Goal: Contribute content

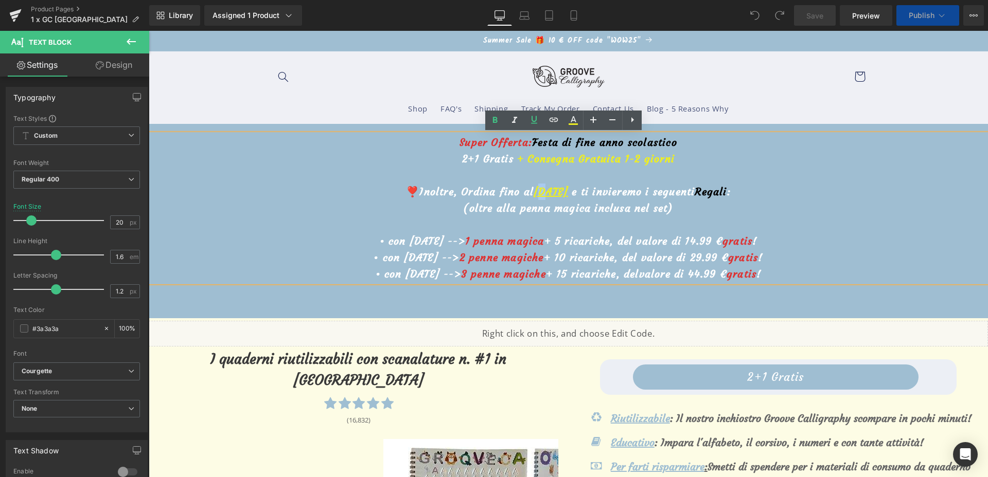
drag, startPoint x: 149, startPoint y: 31, endPoint x: 529, endPoint y: 191, distance: 412.7
click at [534, 191] on u "[DATE]" at bounding box center [551, 191] width 34 height 13
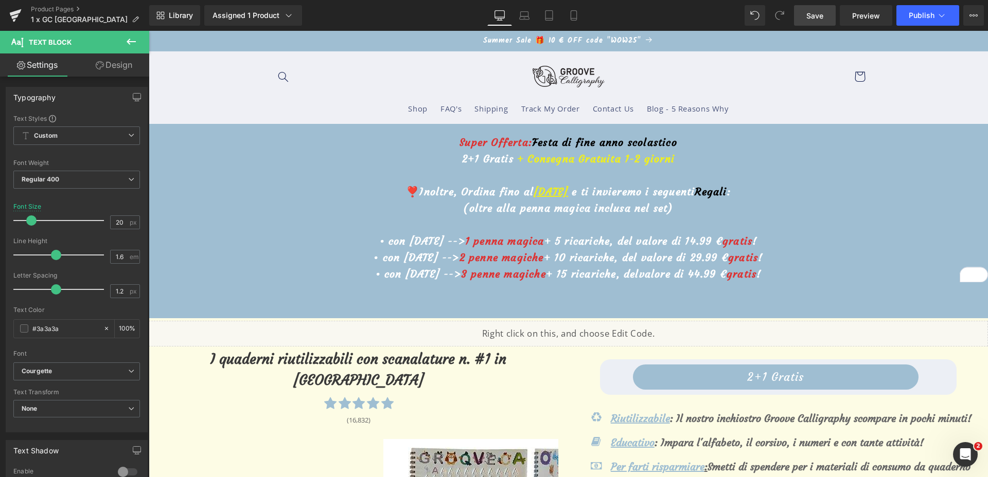
click at [807, 22] on link "Save" at bounding box center [815, 15] width 42 height 21
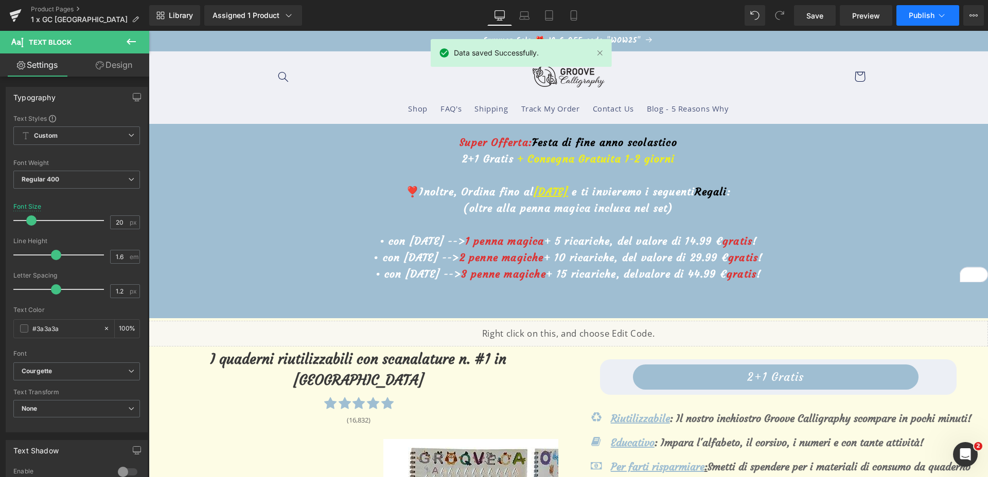
click at [911, 22] on button "Publish" at bounding box center [927, 15] width 63 height 21
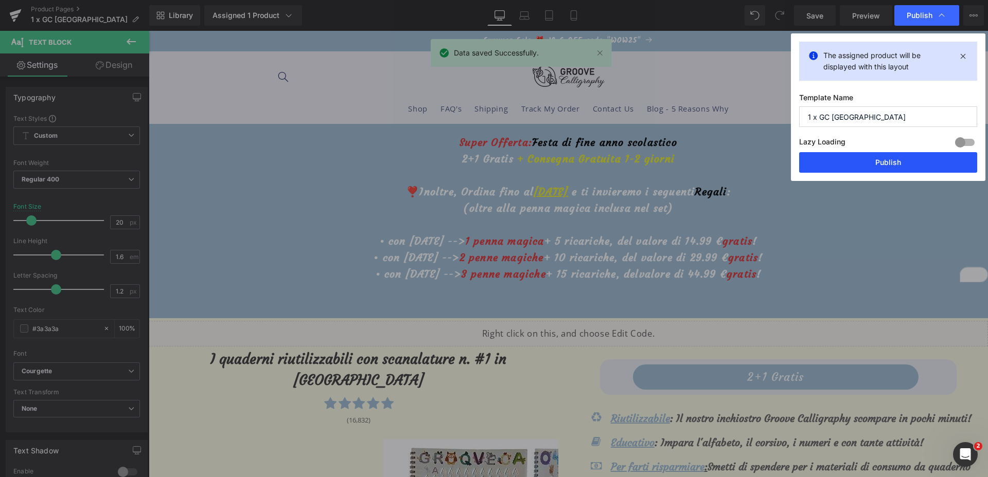
drag, startPoint x: 879, startPoint y: 155, endPoint x: 730, endPoint y: 125, distance: 152.4
click at [879, 155] on button "Publish" at bounding box center [888, 162] width 178 height 21
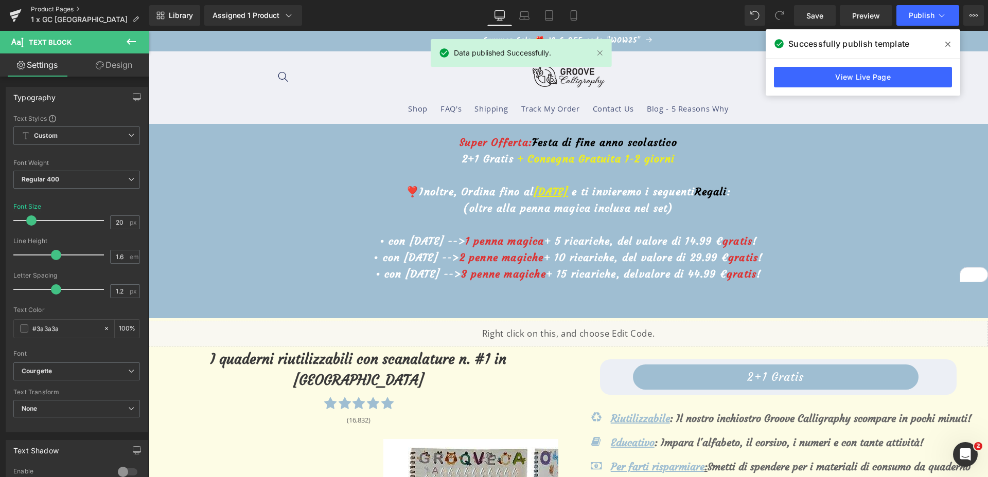
click at [66, 7] on link "Product Pages" at bounding box center [90, 9] width 118 height 8
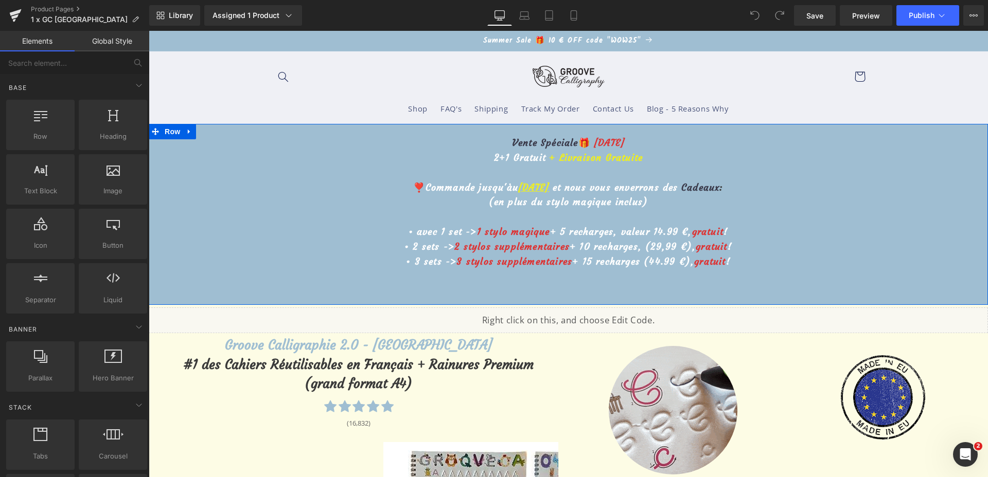
click at [523, 185] on u "[DATE]" at bounding box center [533, 188] width 31 height 12
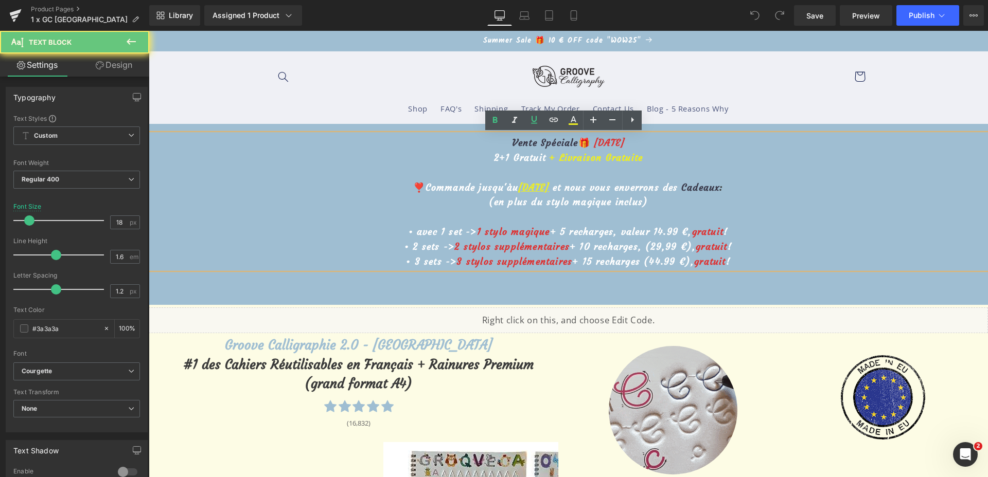
click at [523, 185] on u "[DATE]" at bounding box center [533, 188] width 31 height 12
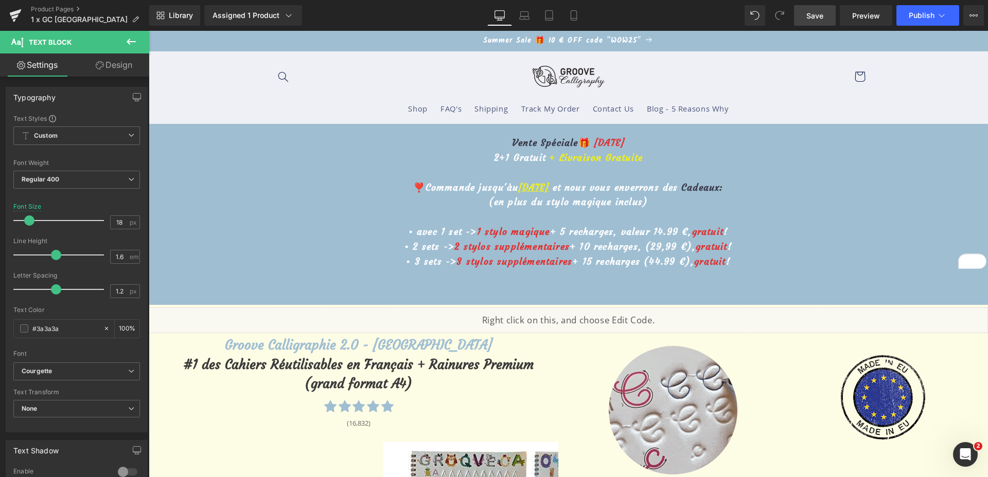
click at [797, 20] on link "Save" at bounding box center [815, 15] width 42 height 21
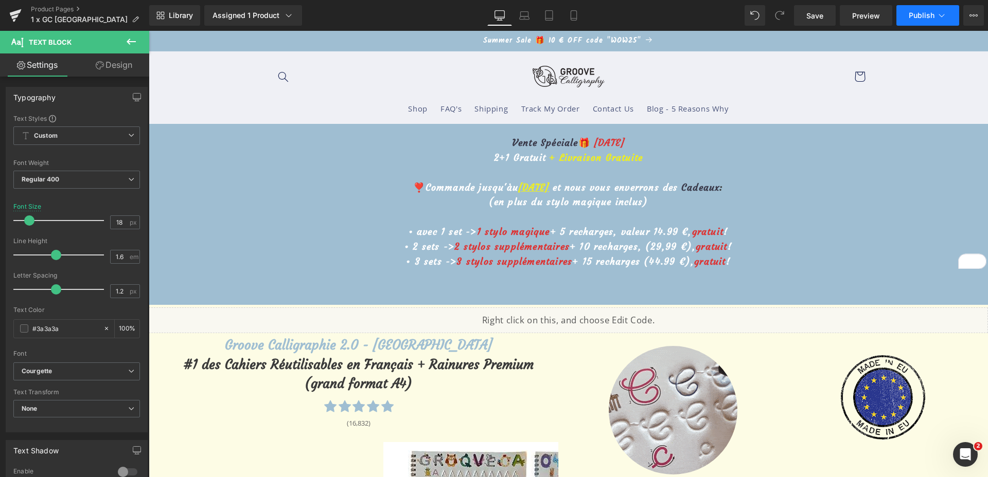
click at [929, 24] on button "Publish" at bounding box center [927, 15] width 63 height 21
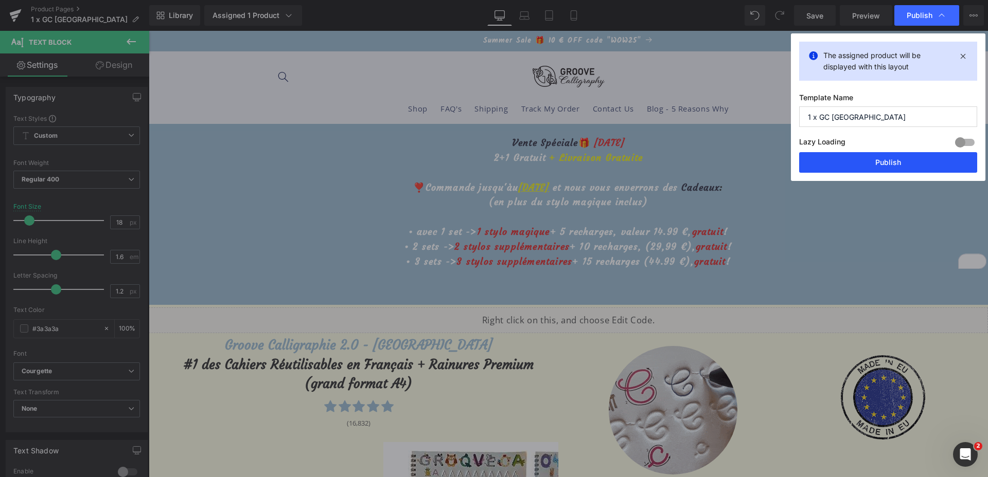
click at [865, 154] on button "Publish" at bounding box center [888, 162] width 178 height 21
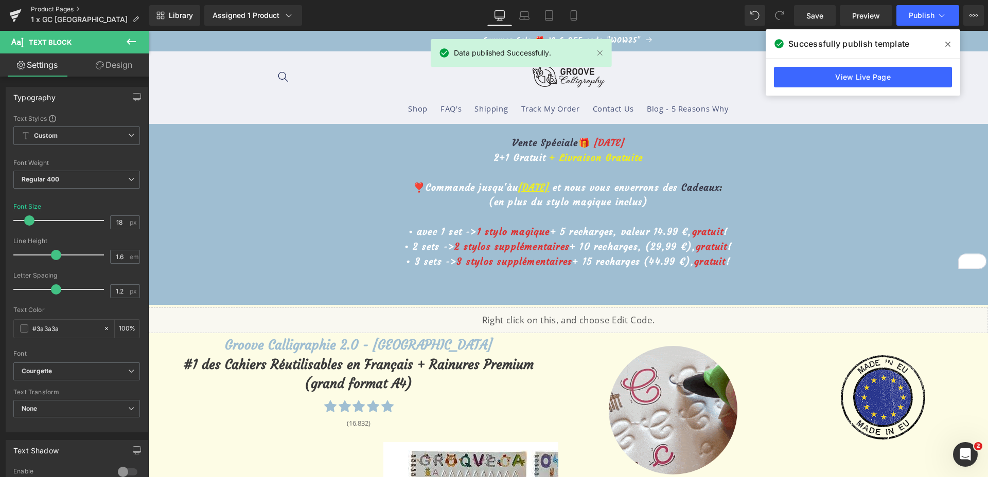
click at [65, 11] on link "Product Pages" at bounding box center [90, 9] width 118 height 8
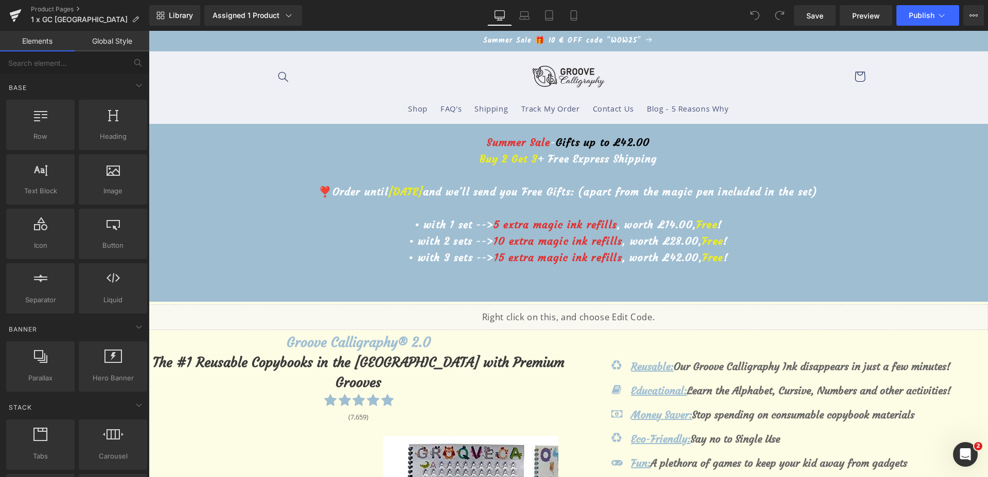
click at [421, 199] on p "❣️Order until August 15th and we'll send you Free Gifts: (apart from the magic …" at bounding box center [568, 192] width 839 height 16
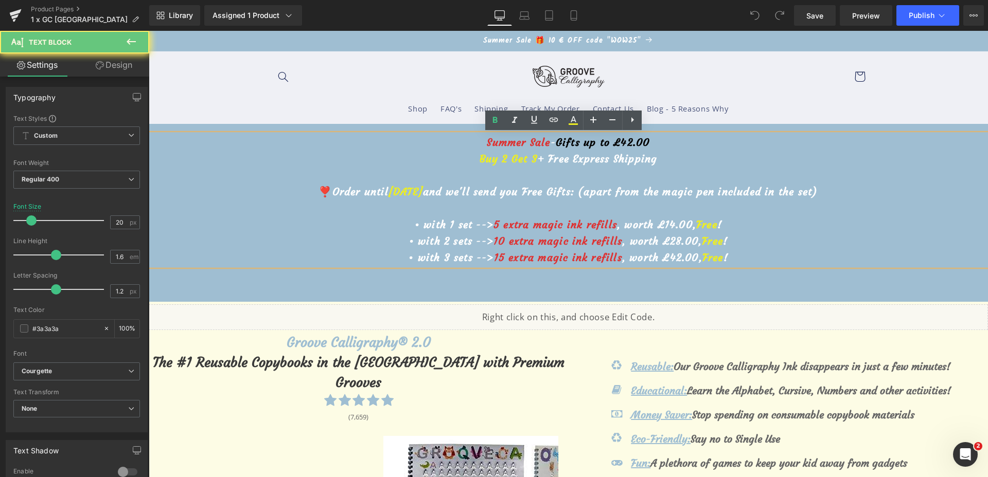
click at [416, 190] on span "August 15th" at bounding box center [405, 191] width 34 height 13
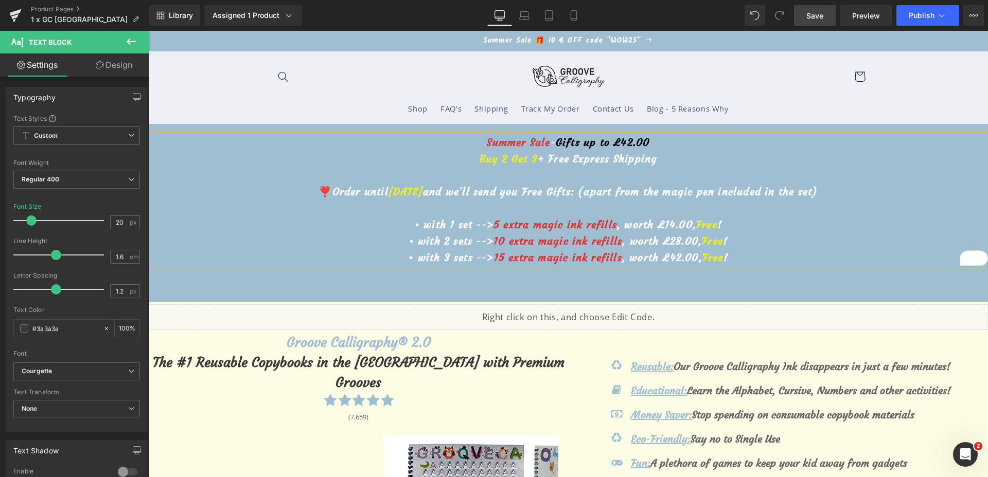
click at [830, 18] on link "Save" at bounding box center [815, 15] width 42 height 21
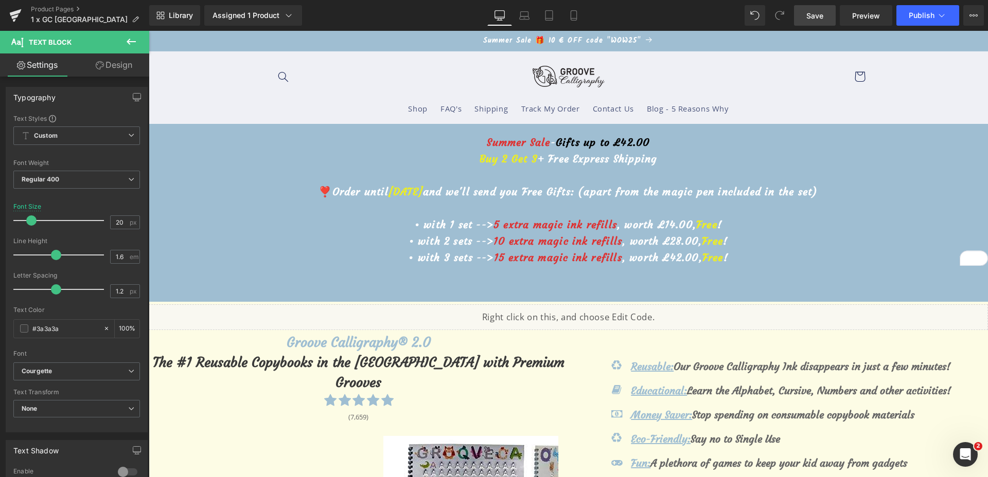
click at [815, 15] on span "Save" at bounding box center [814, 15] width 17 height 11
click at [923, 16] on span "Publish" at bounding box center [922, 15] width 26 height 8
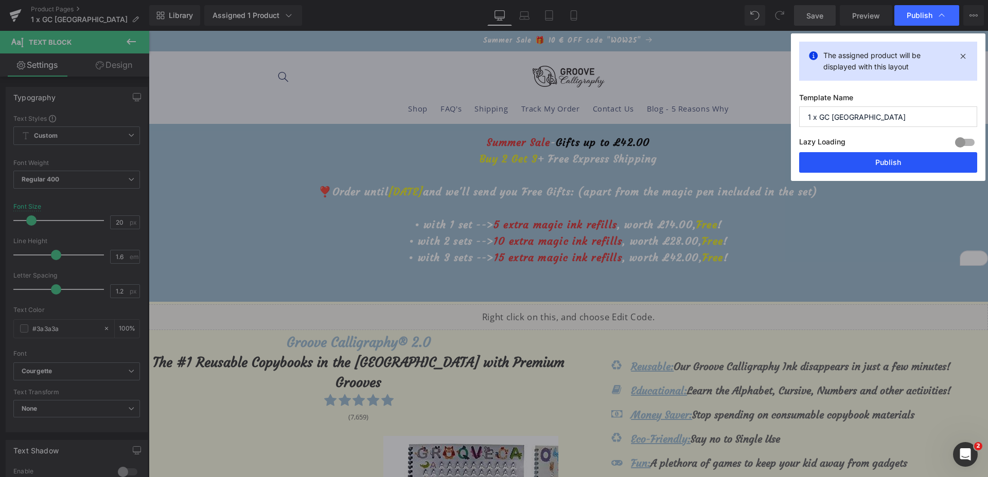
click at [912, 160] on button "Publish" at bounding box center [888, 162] width 178 height 21
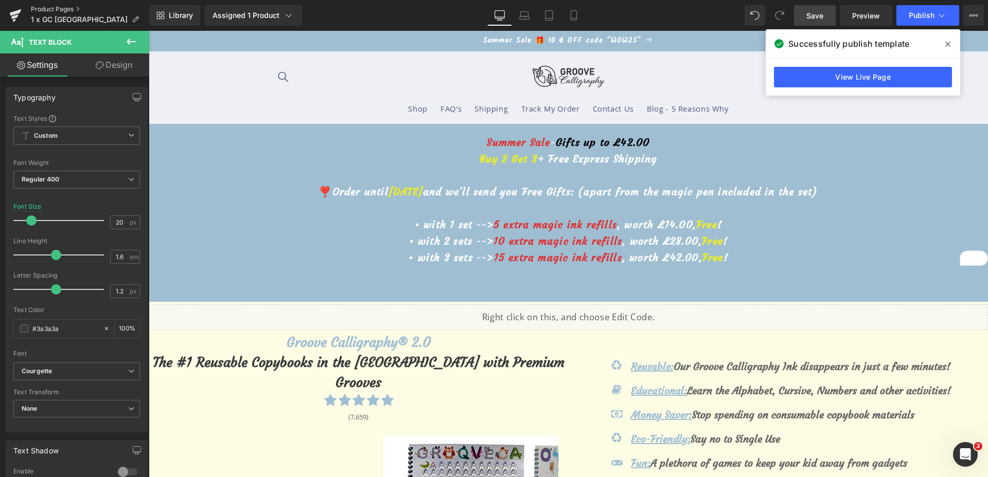
click at [61, 8] on link "Product Pages" at bounding box center [90, 9] width 118 height 8
